Goal: Task Accomplishment & Management: Use online tool/utility

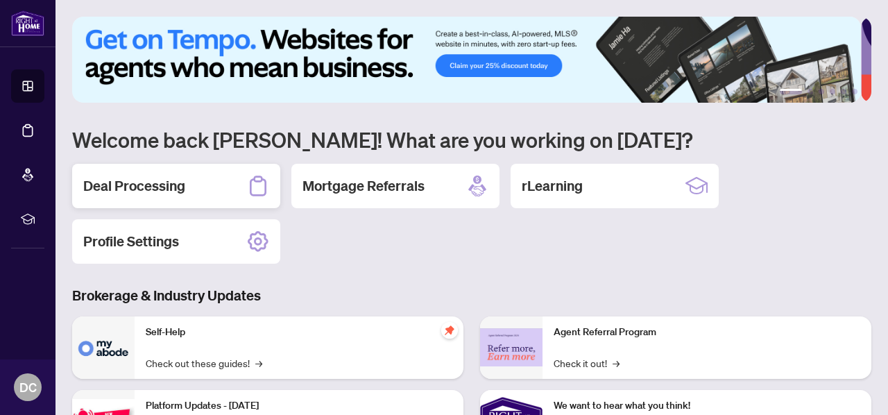
click at [157, 188] on h2 "Deal Processing" at bounding box center [134, 185] width 102 height 19
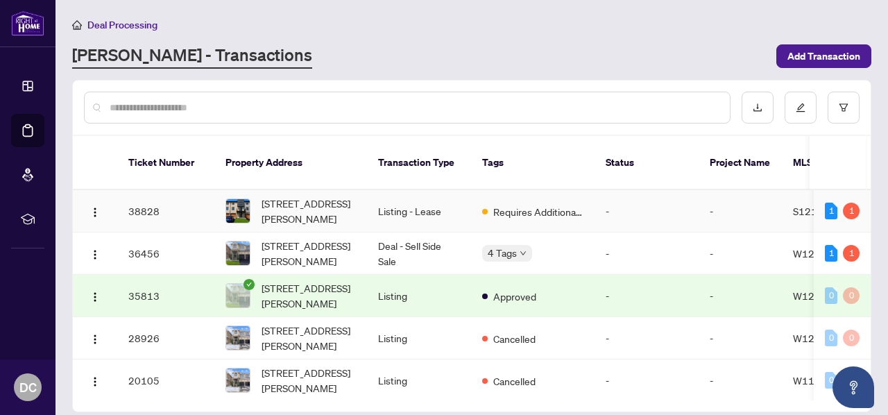
click at [178, 192] on td "38828" at bounding box center [165, 211] width 97 height 42
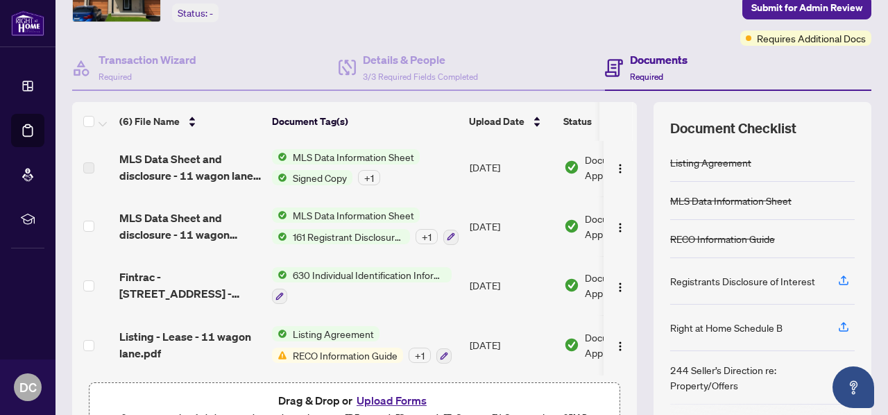
scroll to position [164, 0]
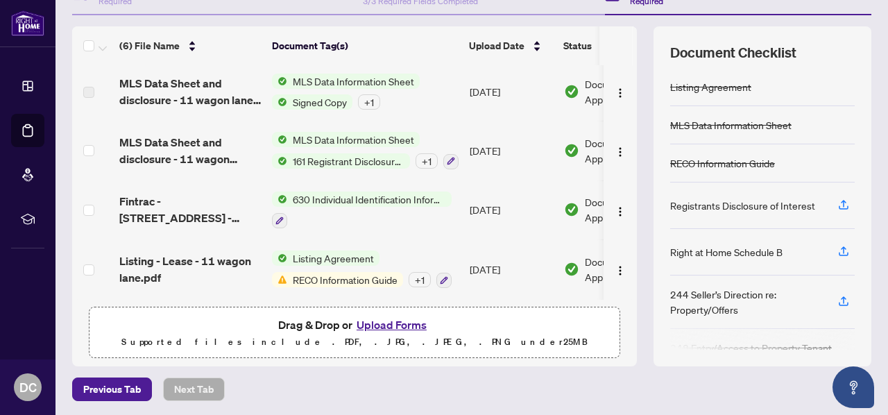
click at [359, 321] on button "Upload Forms" at bounding box center [391, 325] width 78 height 18
